Goal: Task Accomplishment & Management: Complete application form

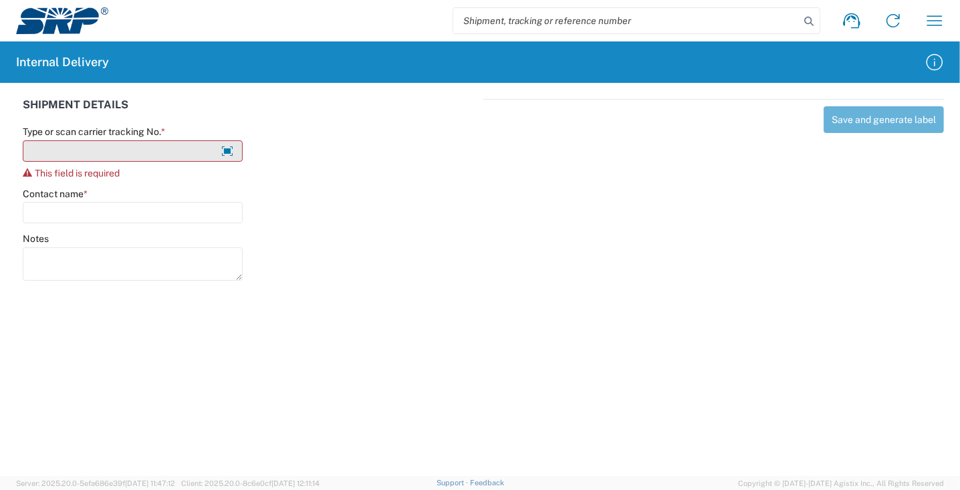
click at [74, 144] on input "Type or scan carrier tracking No. *" at bounding box center [133, 150] width 220 height 21
type input "y"
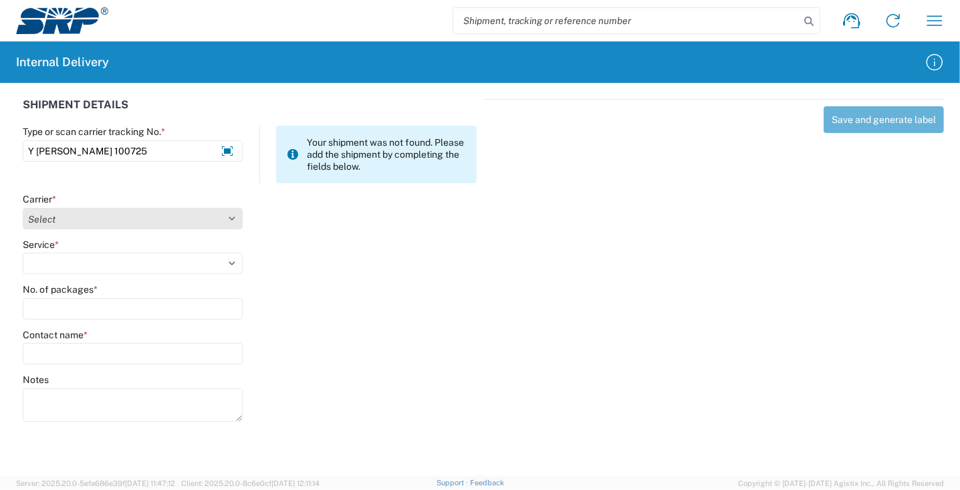
type input "Y [PERSON_NAME] 100725"
click at [130, 220] on select "Select Amazon Logistics ATI Trucking BC Dimerco Logistics Empire Southwest FedE…" at bounding box center [133, 218] width 220 height 21
select select "18713"
click at [23, 208] on select "Select Amazon Logistics ATI Trucking BC Dimerco Logistics Empire Southwest FedE…" at bounding box center [133, 218] width 220 height 21
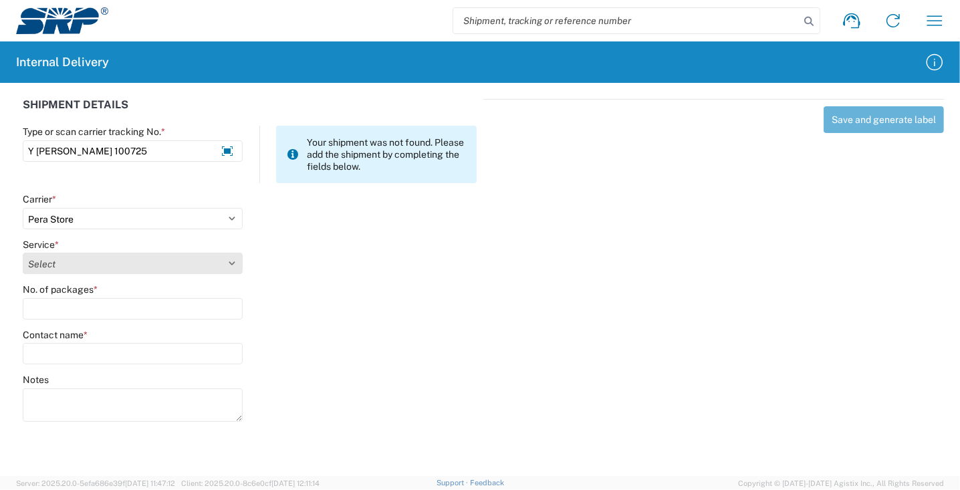
click at [60, 265] on select "Select Ground Inter-Office" at bounding box center [133, 263] width 220 height 21
select select "35763"
click at [23, 253] on select "Select Ground Inter-Office" at bounding box center [133, 263] width 220 height 21
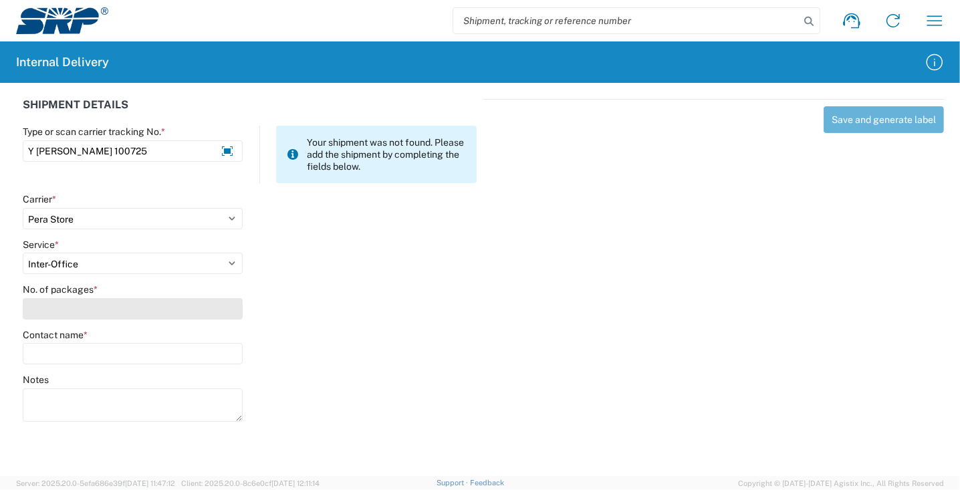
click at [61, 315] on input "No. of packages *" at bounding box center [133, 308] width 220 height 21
type input "1"
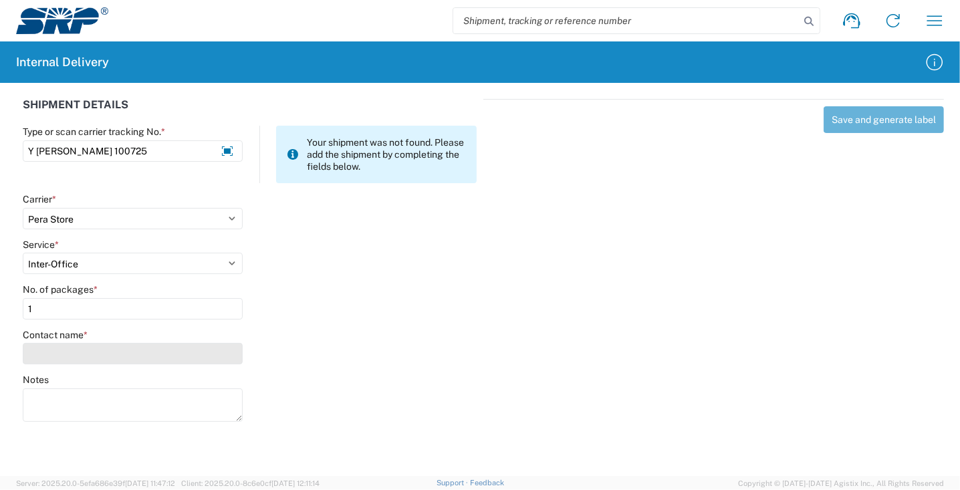
click at [83, 356] on input "Contact name *" at bounding box center [133, 353] width 220 height 21
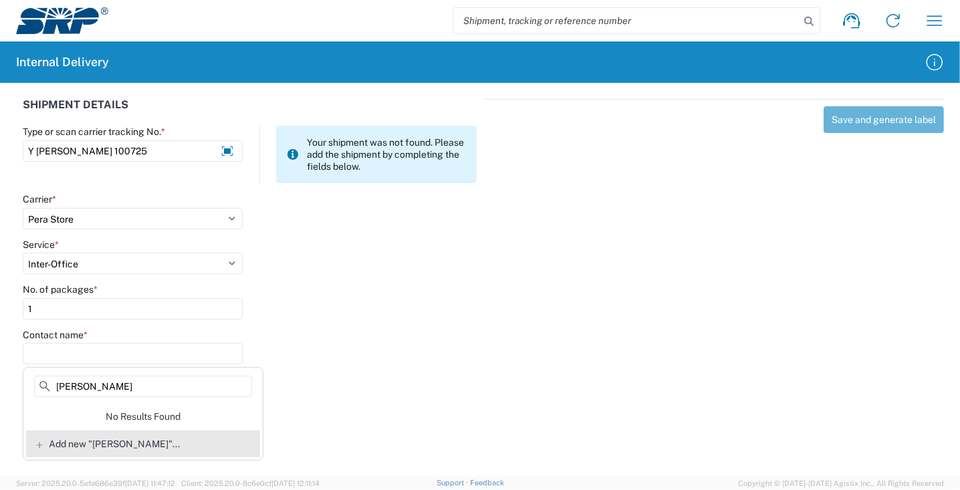
type input "[PERSON_NAME]"
click at [94, 443] on span "Add new "[PERSON_NAME]"..." at bounding box center [114, 444] width 131 height 12
type input "[PERSON_NAME]"
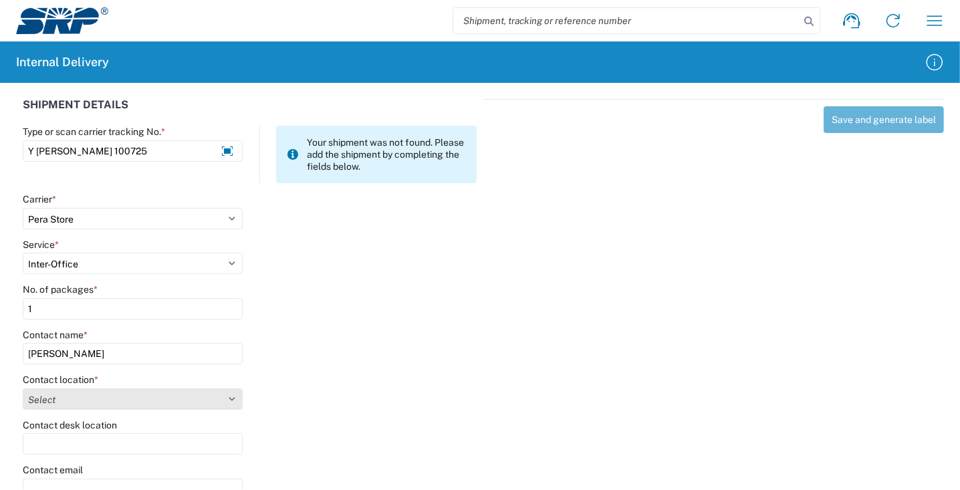
click at [81, 402] on select "Select [GEOGRAPHIC_DATA] Facility 27th [GEOGRAPHIC_DATA] [GEOGRAPHIC_DATA] [PER…" at bounding box center [133, 399] width 220 height 21
select select "58893"
click at [23, 389] on select "Select [GEOGRAPHIC_DATA] Facility 27th [GEOGRAPHIC_DATA] [GEOGRAPHIC_DATA] [PER…" at bounding box center [133, 399] width 220 height 21
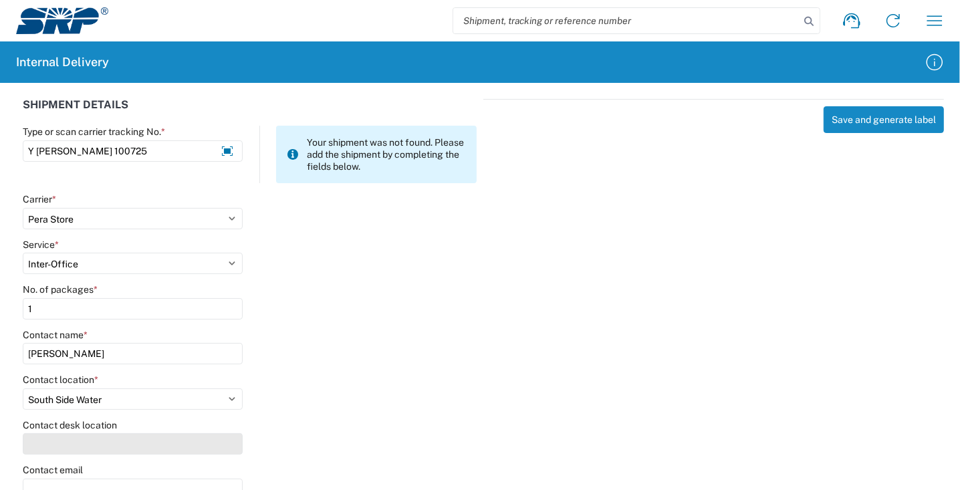
click at [84, 453] on input "Contact desk location" at bounding box center [133, 443] width 220 height 21
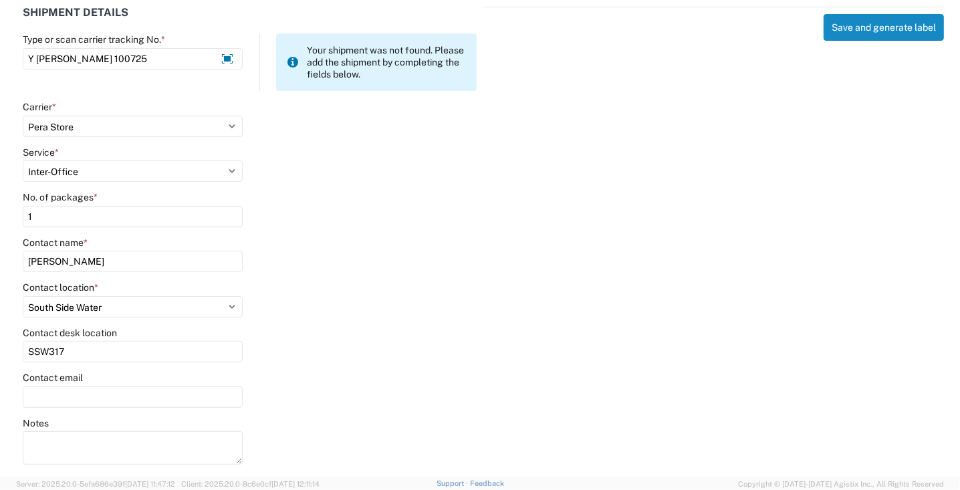
scroll to position [93, 0]
type input "SSW317"
click at [54, 393] on input "Contact email" at bounding box center [133, 396] width 220 height 21
click at [68, 396] on input "[EMAIL_ADDRESS][DOMAIN_NAME]" at bounding box center [133, 396] width 220 height 21
click at [55, 394] on input "[PERSON_NAME][EMAIL_ADDRESS][DOMAIN_NAME]" at bounding box center [133, 396] width 220 height 21
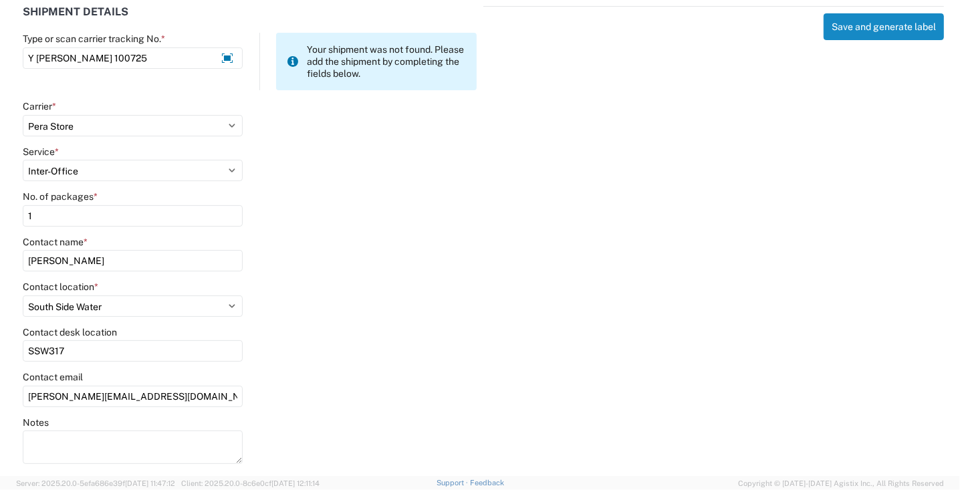
type input "[PERSON_NAME][EMAIL_ADDRESS][DOMAIN_NAME]"
click at [322, 381] on div "Contact email [PERSON_NAME][EMAIL_ADDRESS][DOMAIN_NAME]" at bounding box center [250, 393] width 468 height 45
click at [873, 28] on button "Save and generate label" at bounding box center [884, 26] width 120 height 27
select select
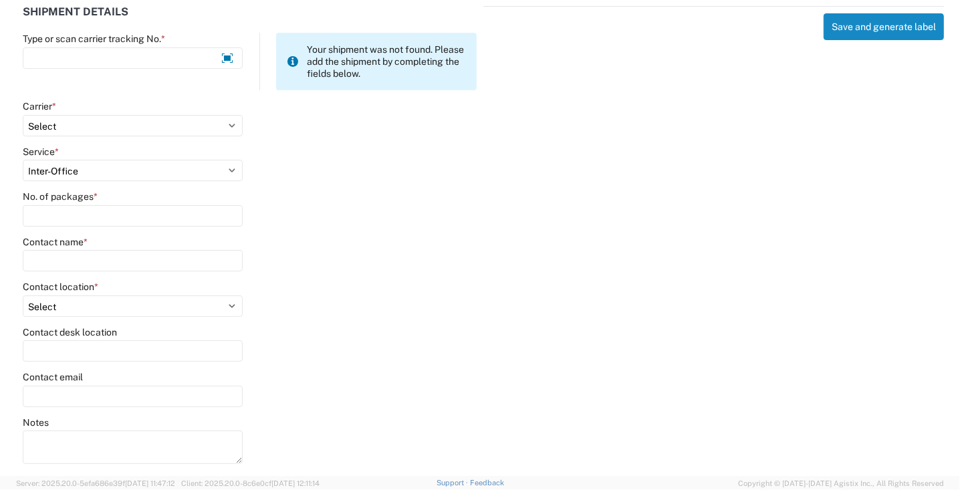
scroll to position [0, 0]
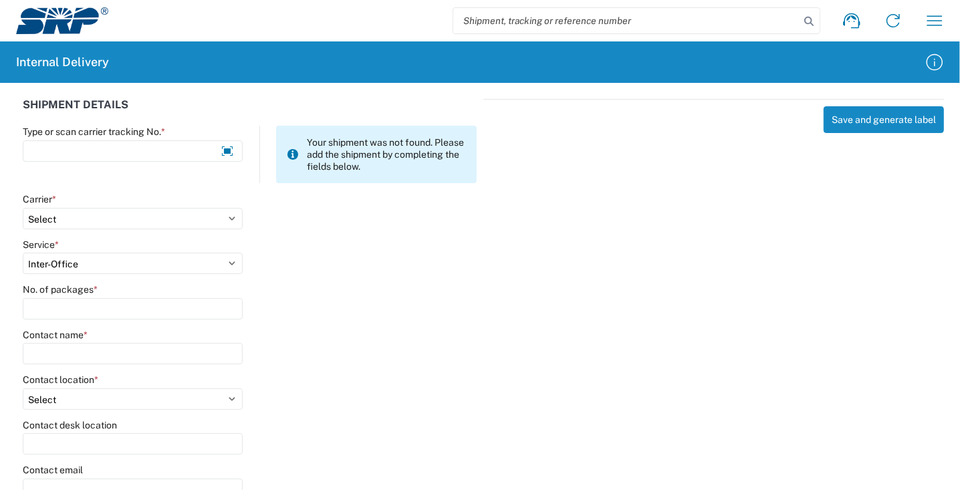
select select
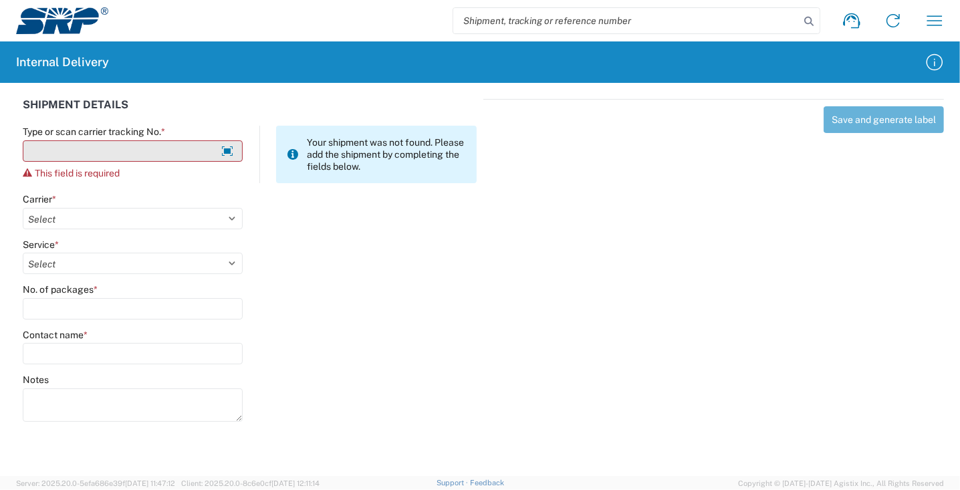
click at [91, 152] on input "Type or scan carrier tracking No. *" at bounding box center [133, 150] width 220 height 21
click at [131, 150] on input "Y [PERSON_NAME]" at bounding box center [133, 150] width 220 height 21
click at [103, 152] on input "Y [PERSON_NAME]" at bounding box center [133, 150] width 220 height 21
click at [103, 155] on input "Y [PERSON_NAME]" at bounding box center [133, 150] width 220 height 21
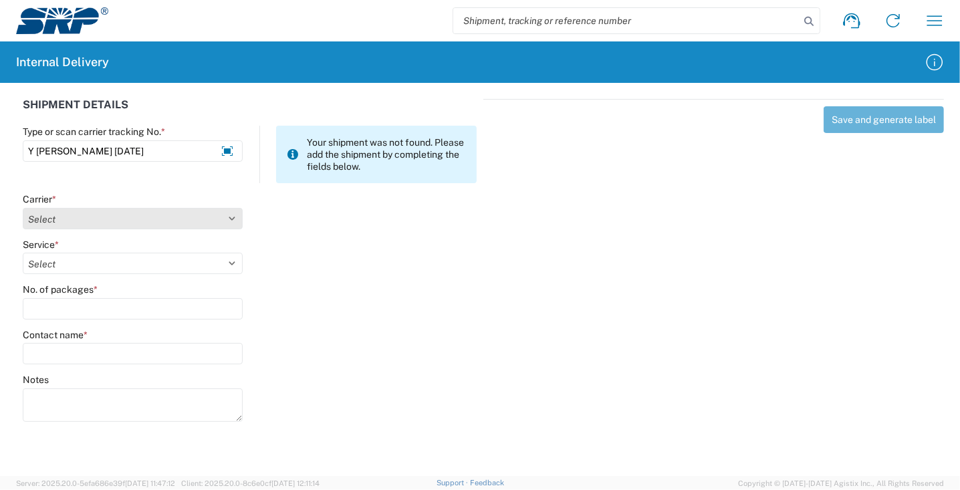
type input "Y [PERSON_NAME] [DATE]"
click at [41, 219] on select "Select Amazon Logistics ATI Trucking BC Dimerco Logistics Empire Southwest FedE…" at bounding box center [133, 218] width 220 height 21
select select "18713"
click at [23, 208] on select "Select Amazon Logistics ATI Trucking BC Dimerco Logistics Empire Southwest FedE…" at bounding box center [133, 218] width 220 height 21
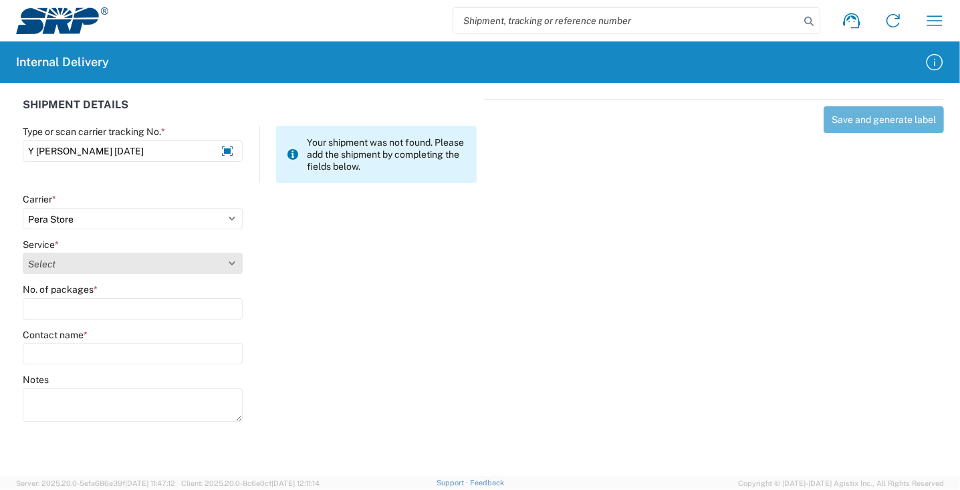
click at [51, 270] on select "Select" at bounding box center [133, 263] width 220 height 21
select select "35763"
click at [23, 253] on select "Select Ground Inter-Office" at bounding box center [133, 263] width 220 height 21
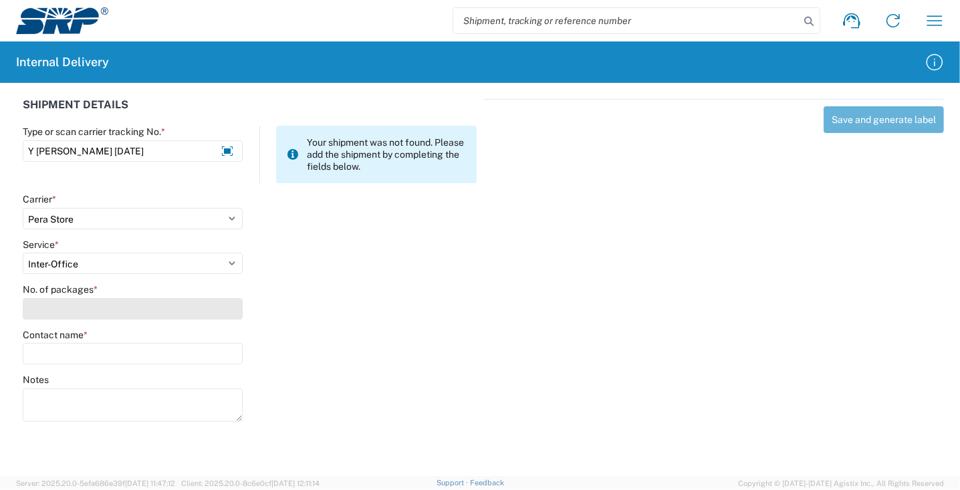
drag, startPoint x: 66, startPoint y: 313, endPoint x: 73, endPoint y: 312, distance: 7.4
click at [68, 313] on input "No. of packages *" at bounding box center [133, 308] width 220 height 21
type input "1"
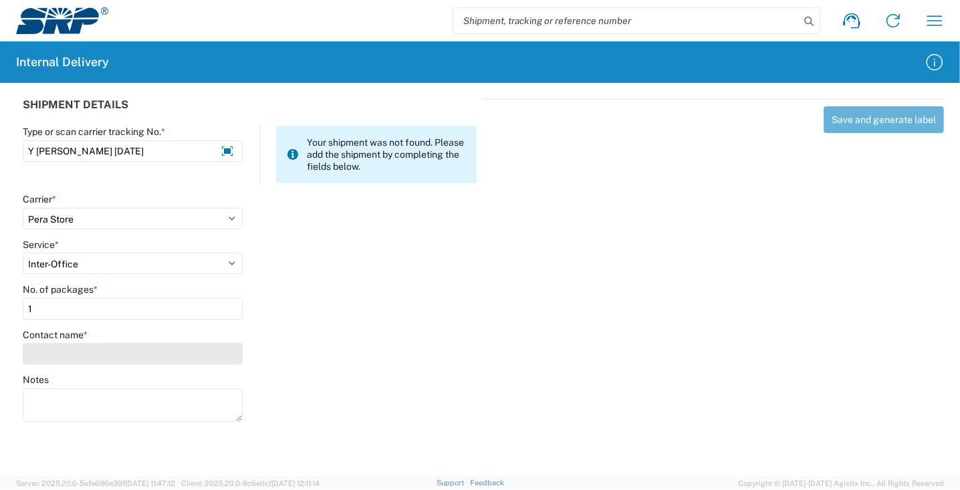
click at [72, 351] on input "Contact name *" at bounding box center [133, 353] width 220 height 21
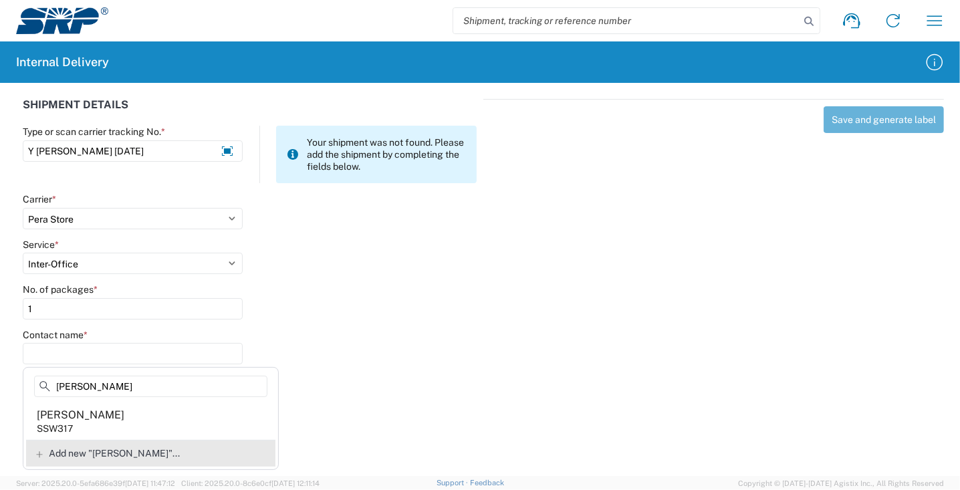
type input "[PERSON_NAME]"
click at [86, 455] on span "Add new "[PERSON_NAME]"..." at bounding box center [114, 453] width 131 height 12
type input "[PERSON_NAME]"
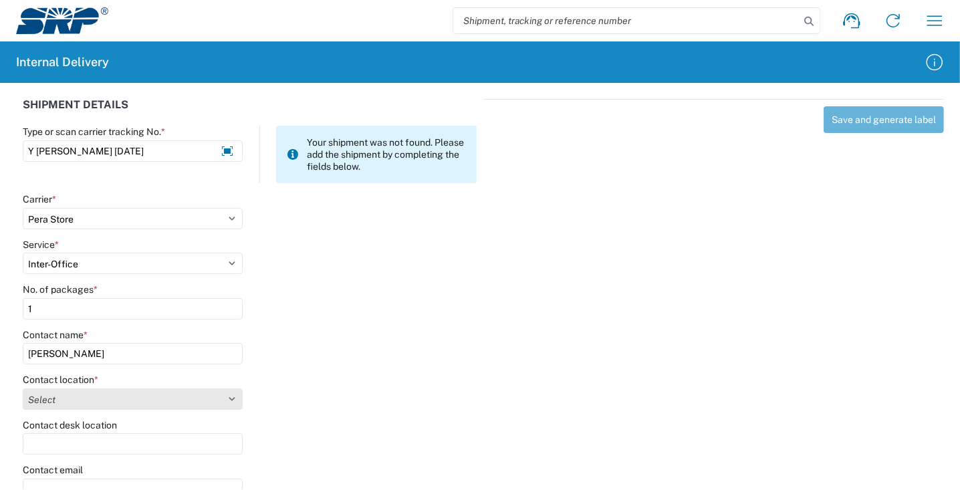
click at [76, 405] on select "Select [GEOGRAPHIC_DATA] Facility 27th [GEOGRAPHIC_DATA] [GEOGRAPHIC_DATA] [PER…" at bounding box center [133, 399] width 220 height 21
select select "58893"
click at [23, 389] on select "Select [GEOGRAPHIC_DATA] Facility 27th [GEOGRAPHIC_DATA] [GEOGRAPHIC_DATA] [PER…" at bounding box center [133, 399] width 220 height 21
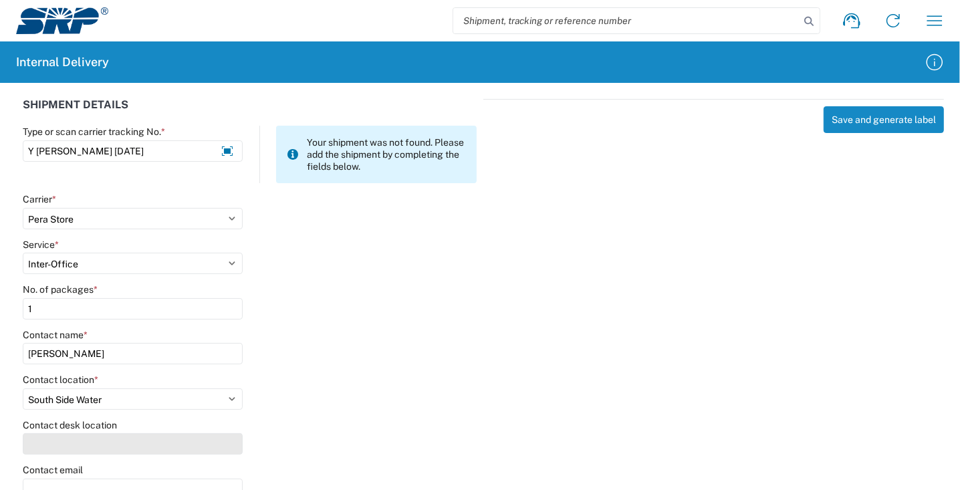
click at [89, 446] on input "Contact desk location" at bounding box center [133, 443] width 220 height 21
click at [116, 439] on input "ssw302" at bounding box center [133, 443] width 220 height 21
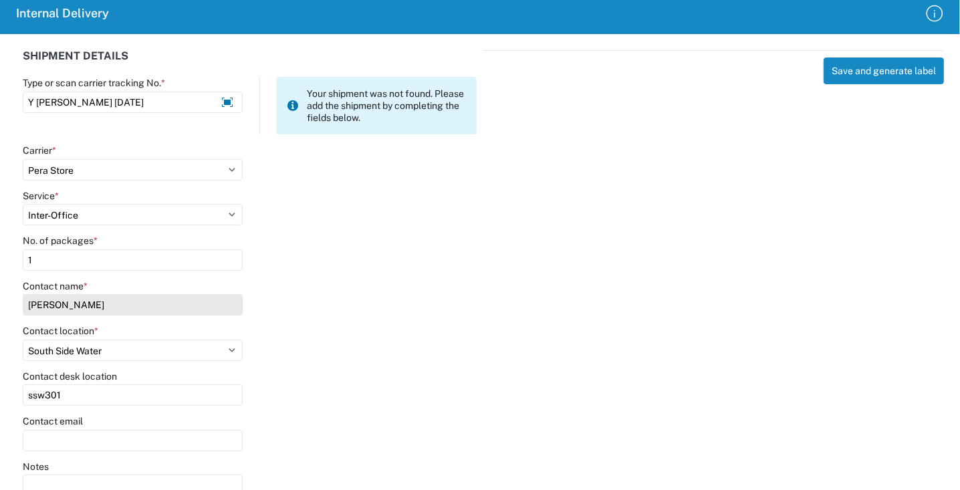
scroll to position [93, 0]
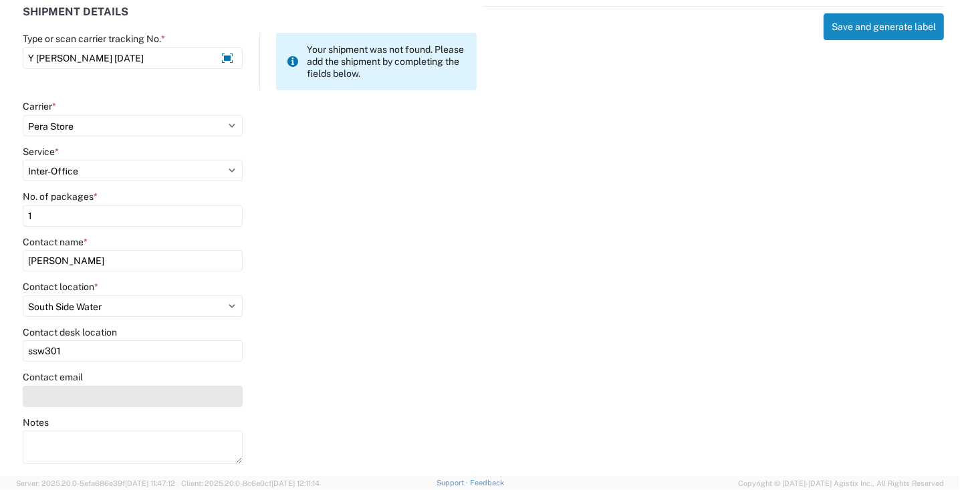
type input "ssw301"
click at [68, 400] on input "Contact email" at bounding box center [133, 396] width 220 height 21
type input "[PERSON_NAME][EMAIL_ADDRESS][DOMAIN_NAME]"
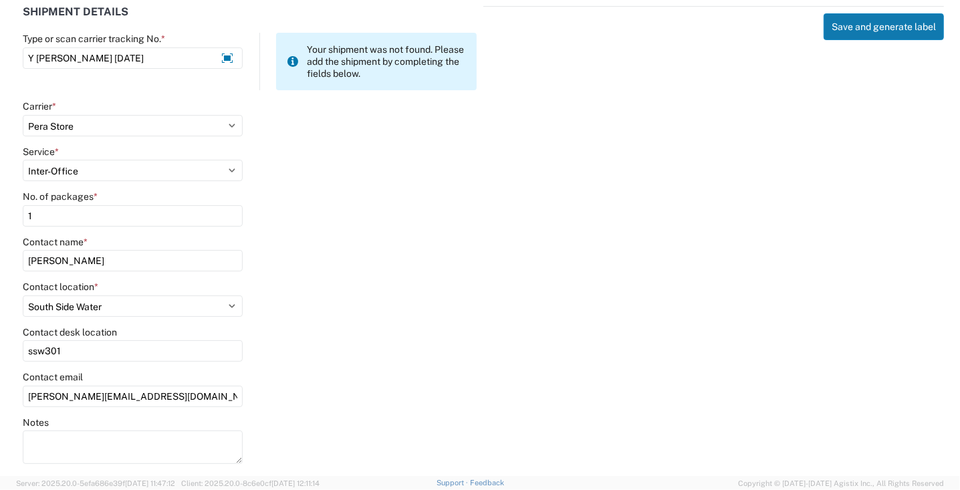
click at [869, 24] on button "Save and generate label" at bounding box center [884, 26] width 120 height 27
select select
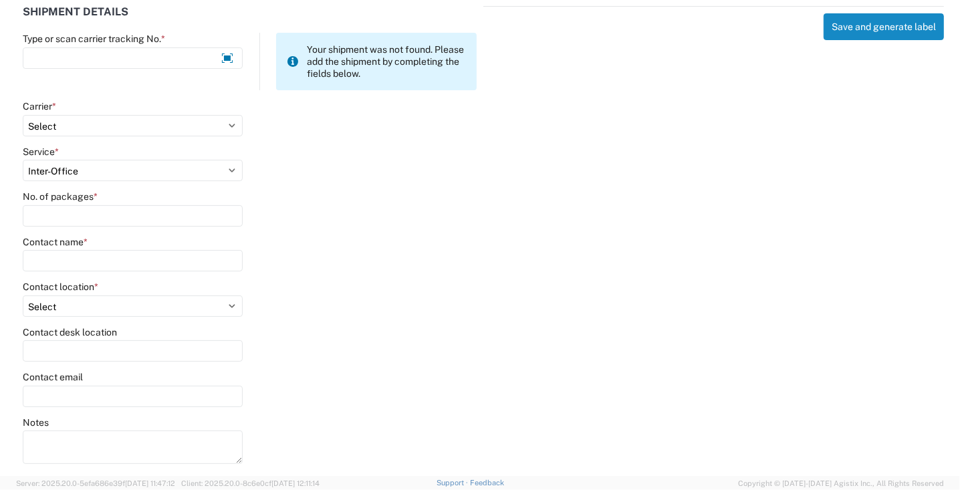
scroll to position [0, 0]
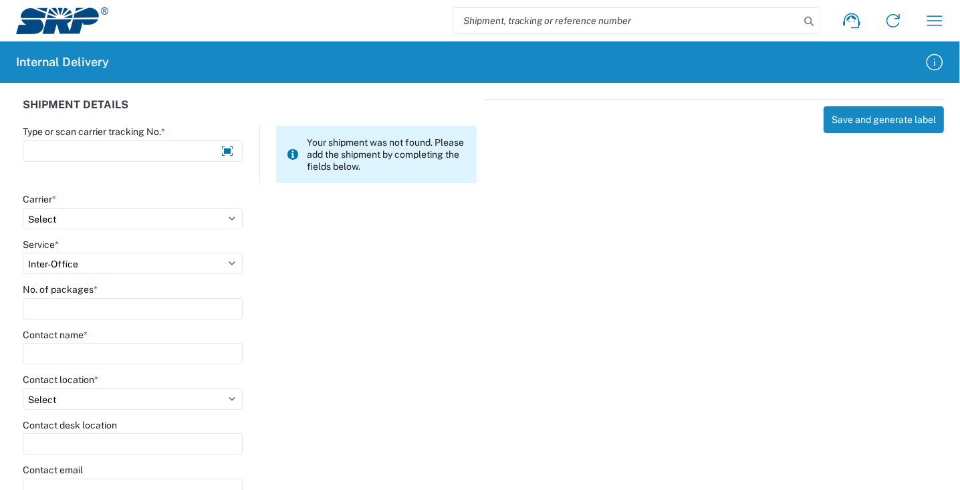
select select
